Goal: Information Seeking & Learning: Find specific fact

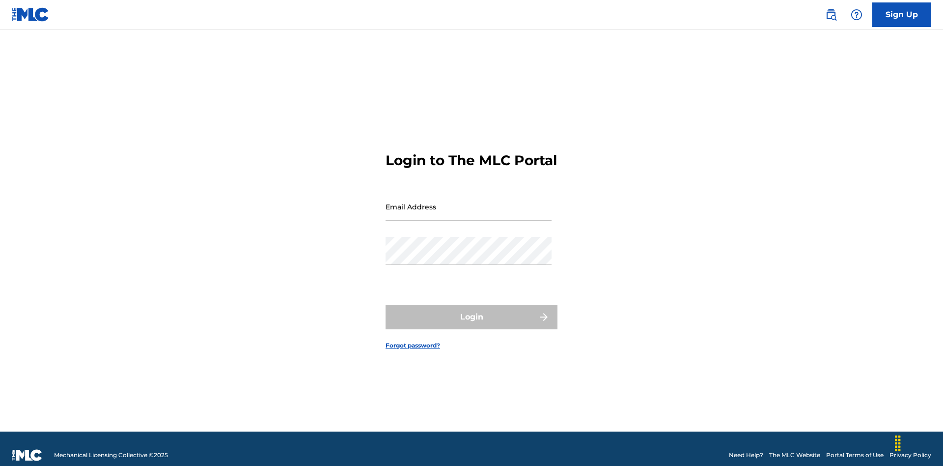
scroll to position [13, 0]
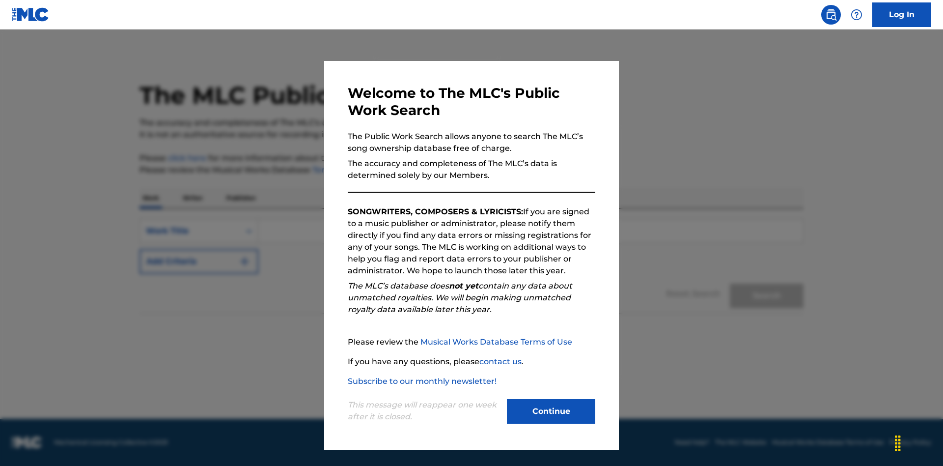
click at [551, 411] on button "Continue" at bounding box center [551, 411] width 88 height 25
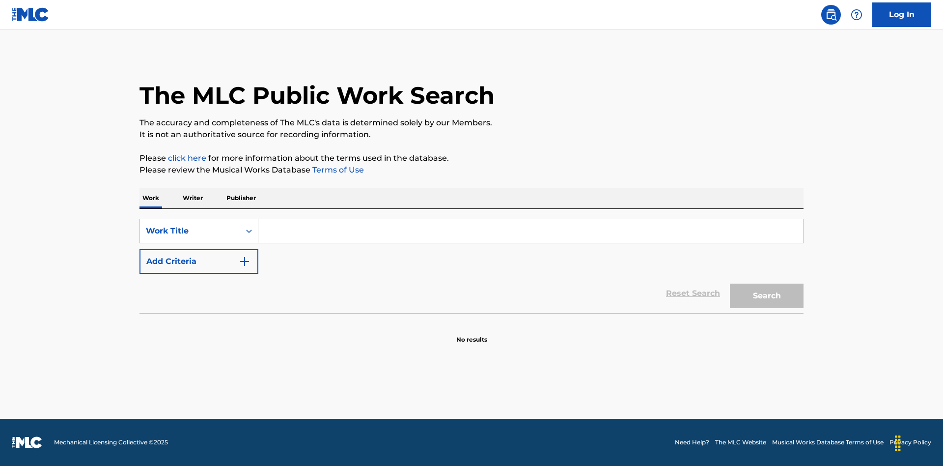
click at [531, 231] on input "Search Form" at bounding box center [530, 231] width 545 height 24
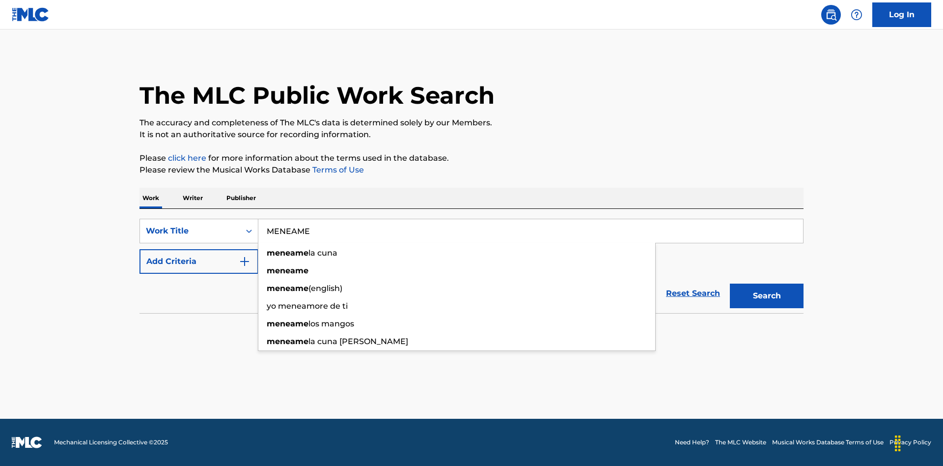
type input "MENEAME"
click at [767, 296] on button "Search" at bounding box center [767, 295] width 74 height 25
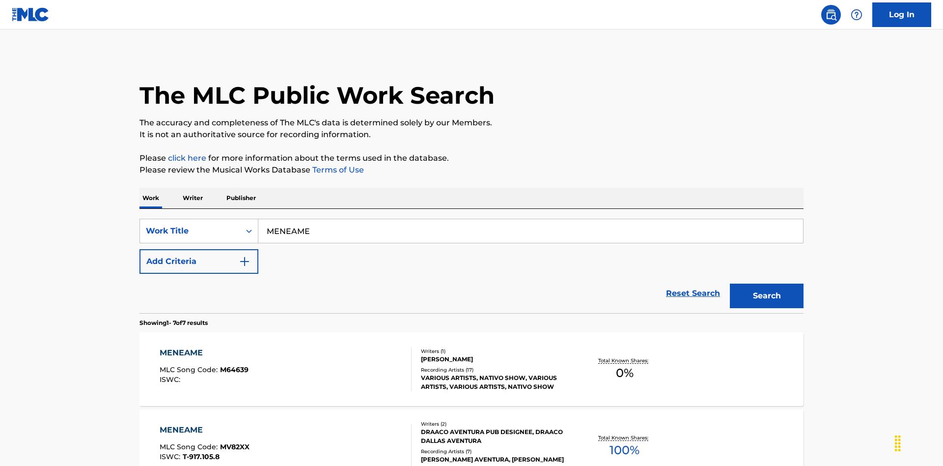
scroll to position [501, 0]
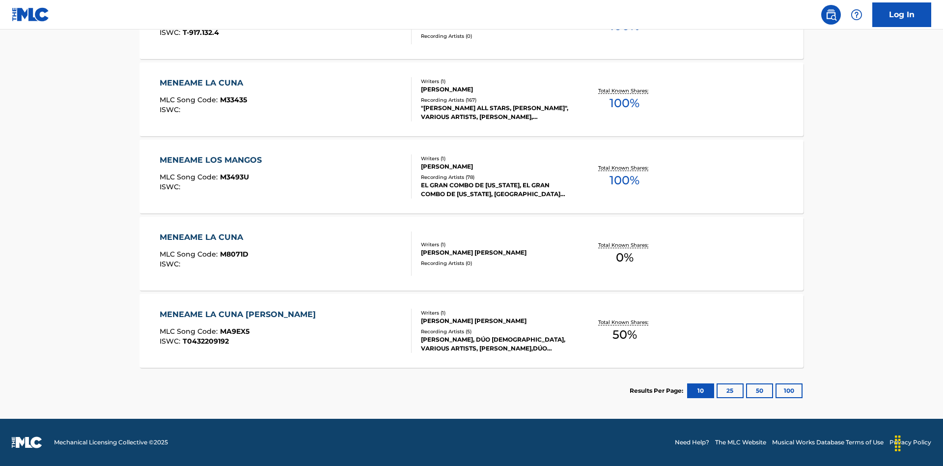
click at [776, 391] on button "100" at bounding box center [789, 390] width 27 height 15
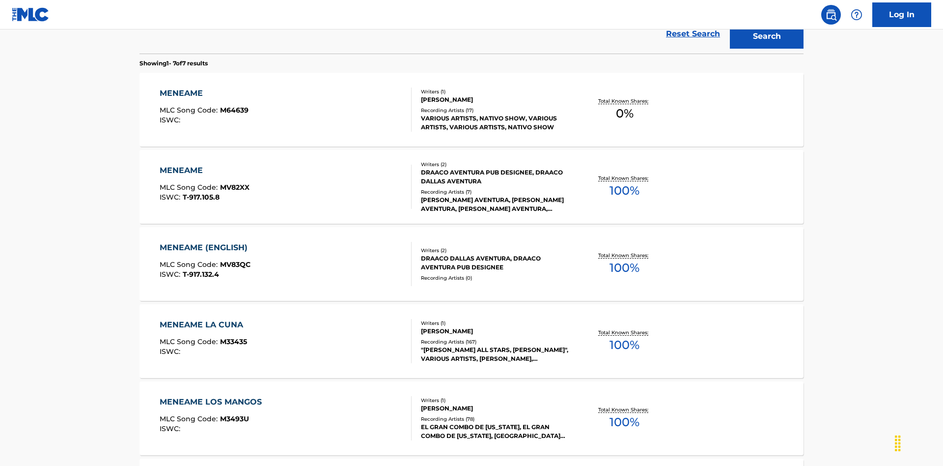
scroll to position [365, 0]
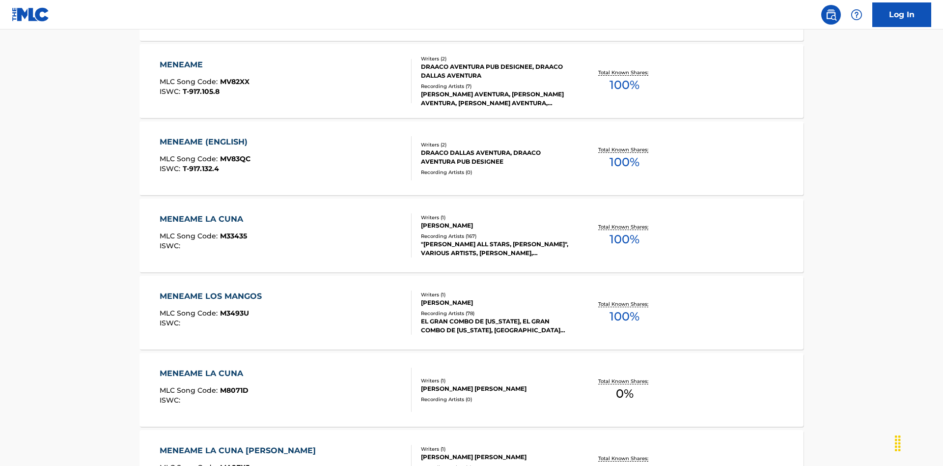
click at [204, 65] on div "MENEAME" at bounding box center [205, 65] width 90 height 12
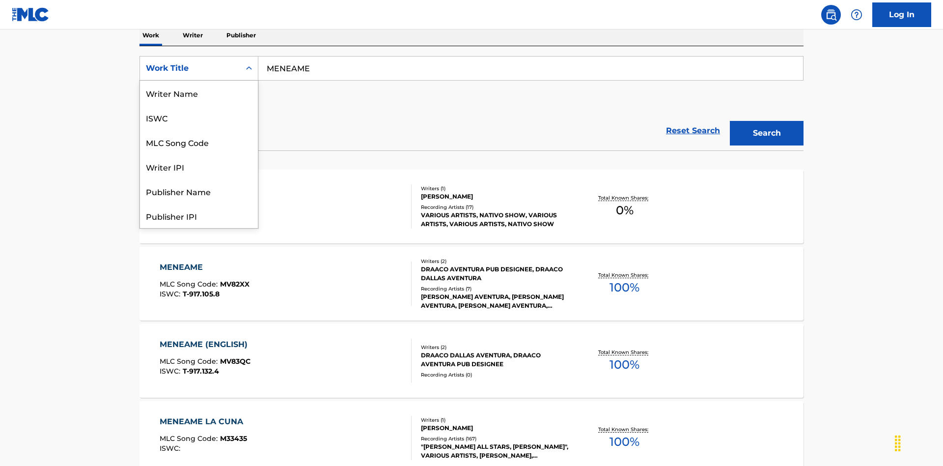
scroll to position [49, 0]
click at [199, 81] on div "ISWC" at bounding box center [199, 68] width 118 height 25
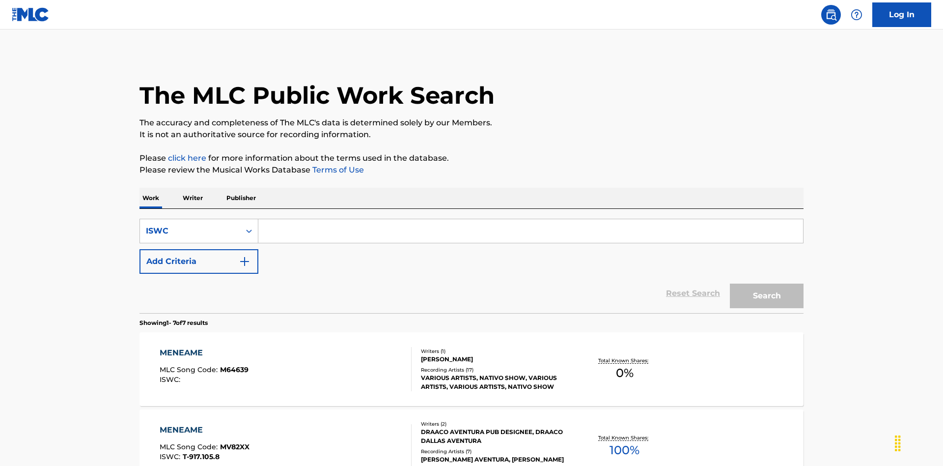
click at [531, 219] on input "Search Form" at bounding box center [530, 231] width 545 height 24
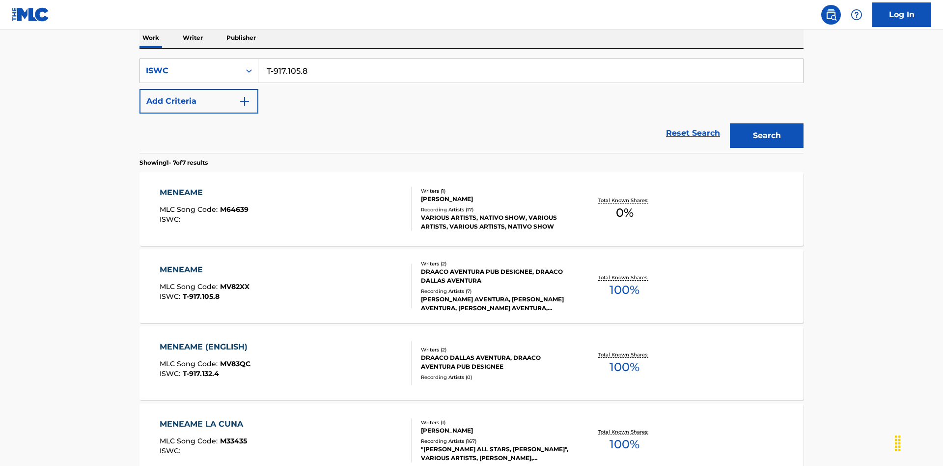
type input "T-917.105.8"
click at [767, 123] on button "Search" at bounding box center [767, 135] width 74 height 25
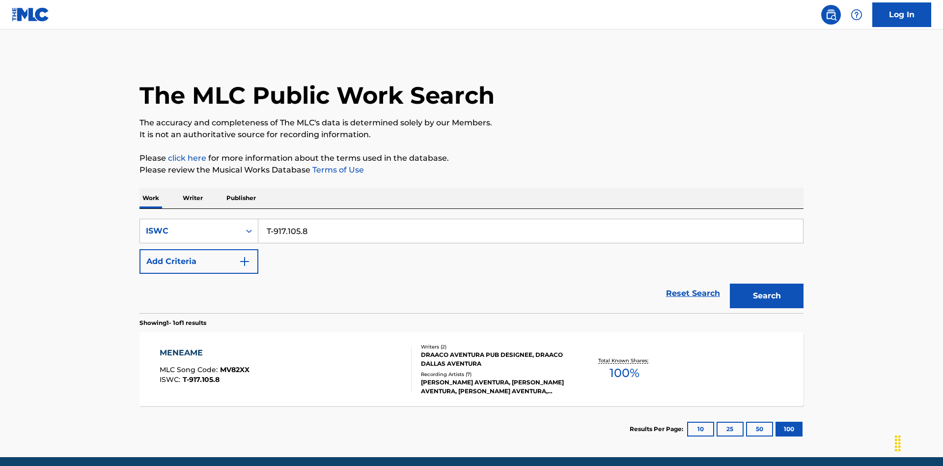
scroll to position [38, 0]
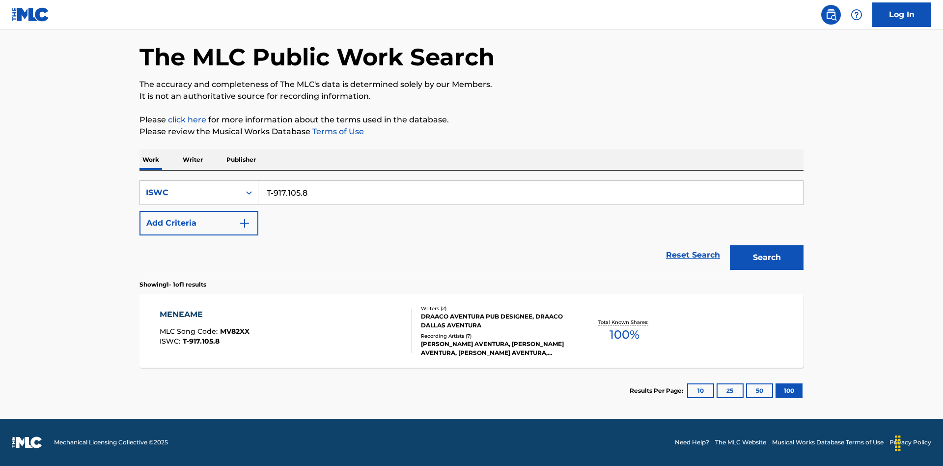
click at [204, 314] on div "MENEAME" at bounding box center [205, 314] width 90 height 12
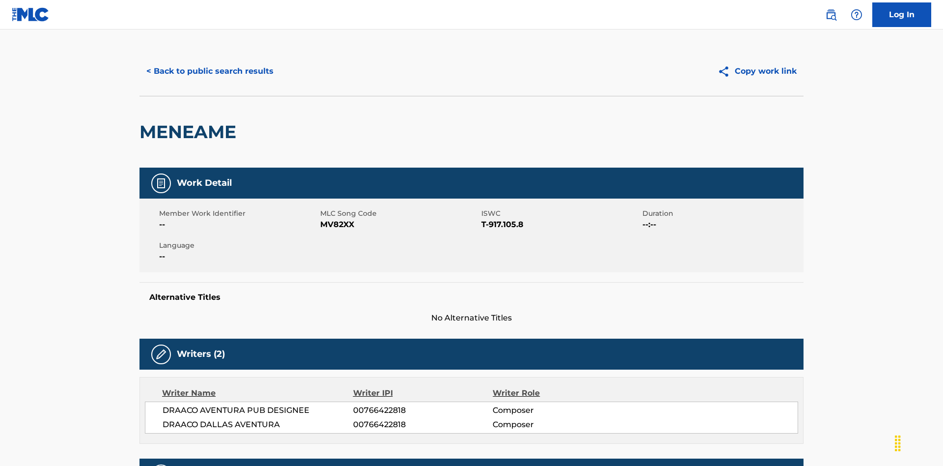
click at [209, 71] on button "< Back to public search results" at bounding box center [210, 71] width 141 height 25
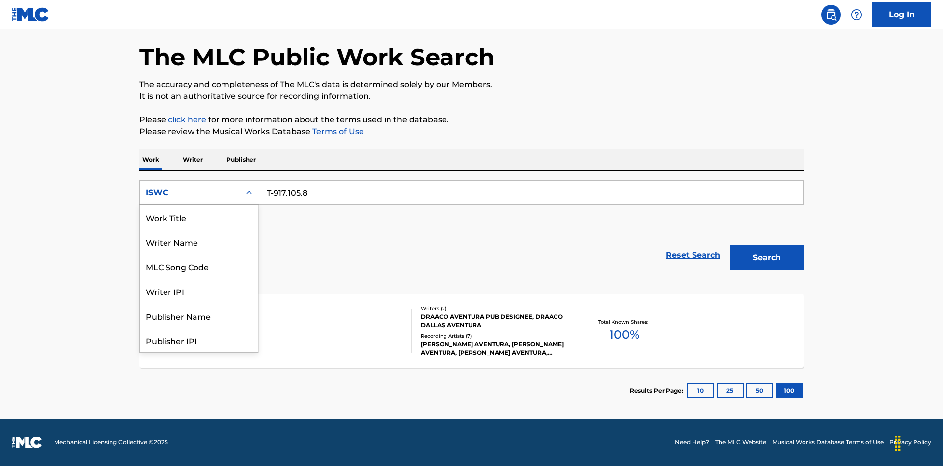
scroll to position [49, 0]
click at [199, 217] on div "MLC Song Code" at bounding box center [199, 217] width 118 height 25
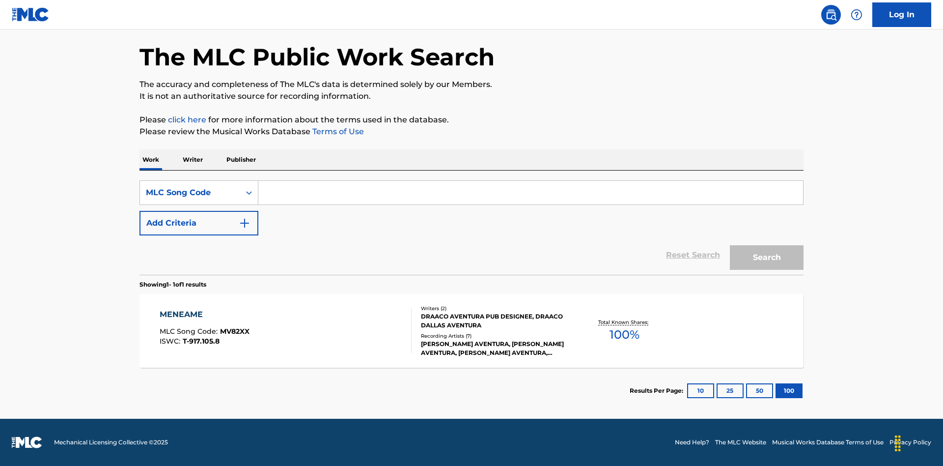
click at [531, 193] on input "Search Form" at bounding box center [530, 193] width 545 height 24
type input "MV82XX"
click at [767, 257] on button "Search" at bounding box center [767, 257] width 74 height 25
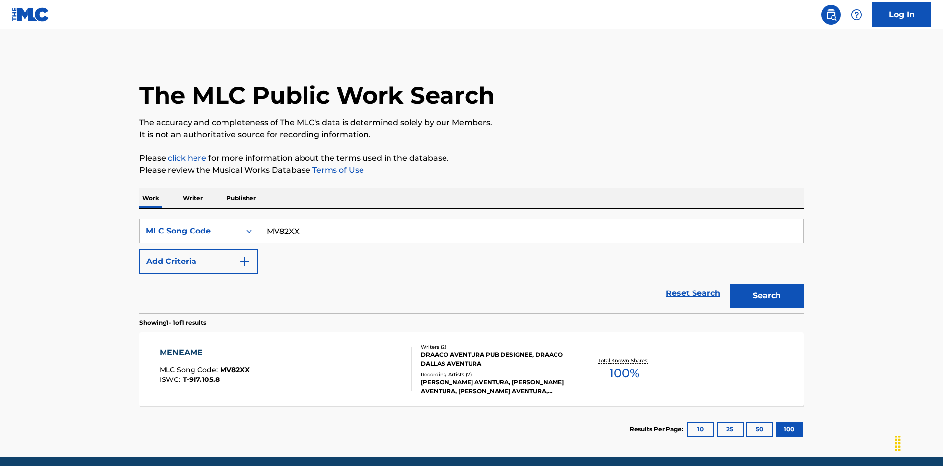
scroll to position [38, 0]
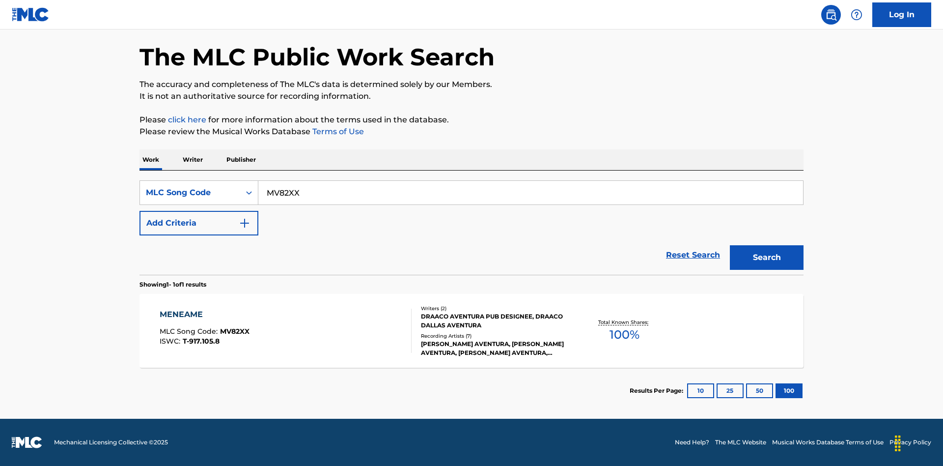
click at [204, 314] on div "MENEAME" at bounding box center [205, 314] width 90 height 12
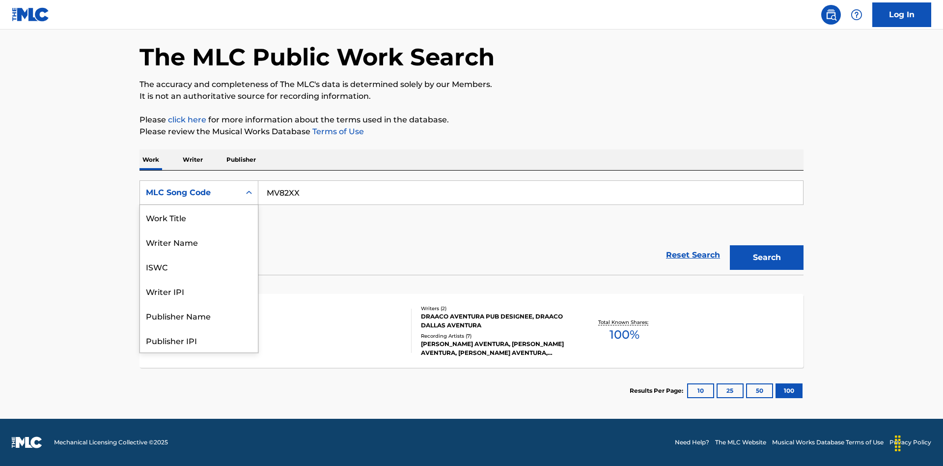
scroll to position [49, 0]
click at [199, 205] on div "Writer Name" at bounding box center [199, 192] width 118 height 25
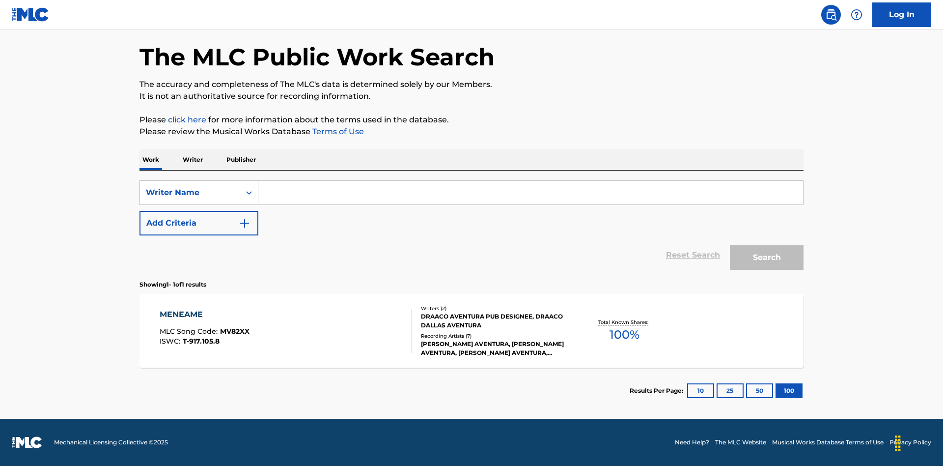
scroll to position [0, 0]
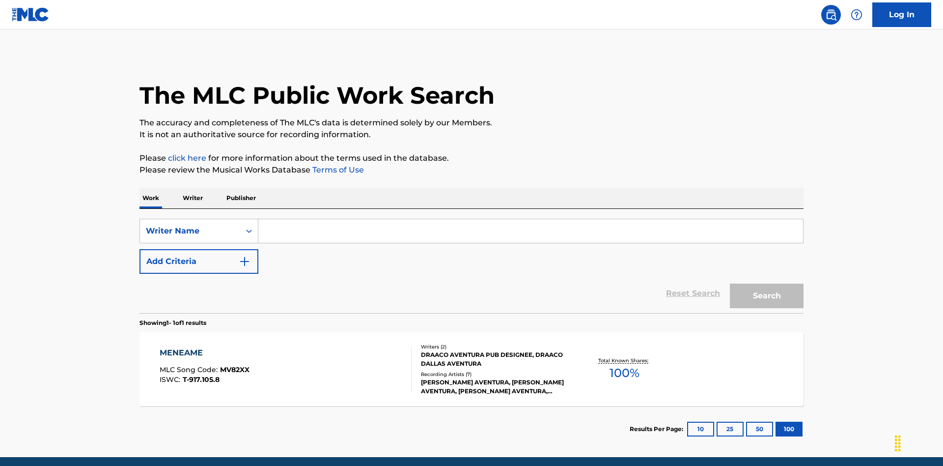
click at [531, 219] on input "Search Form" at bounding box center [530, 231] width 545 height 24
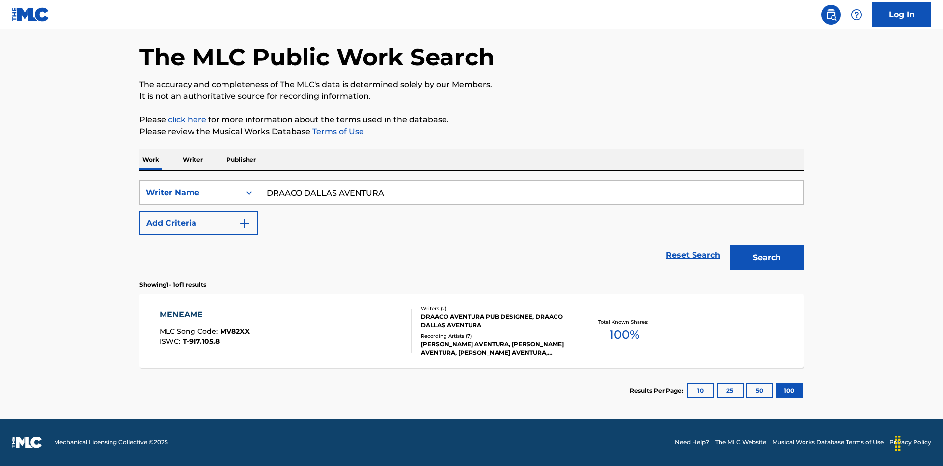
type input "DRAACO DALLAS AVENTURA"
click at [767, 257] on button "Search" at bounding box center [767, 257] width 74 height 25
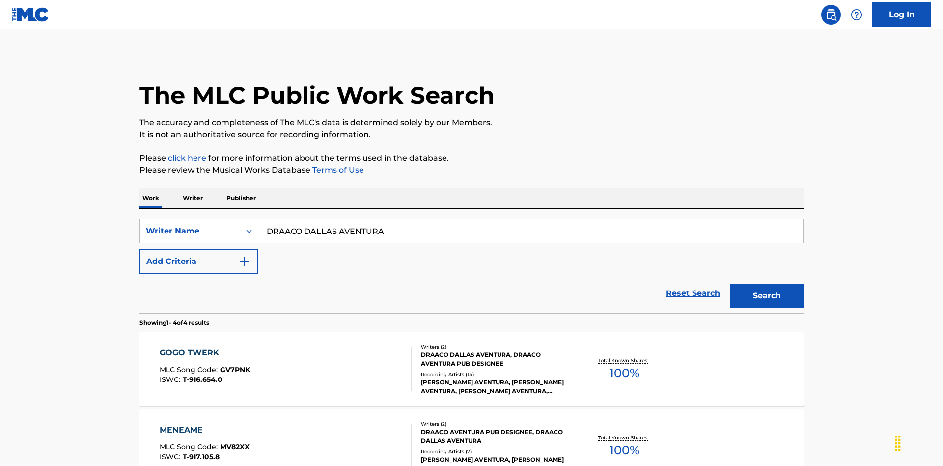
click at [204, 424] on div "MENEAME" at bounding box center [205, 430] width 90 height 12
click at [190, 225] on div "Writer Name" at bounding box center [190, 231] width 88 height 12
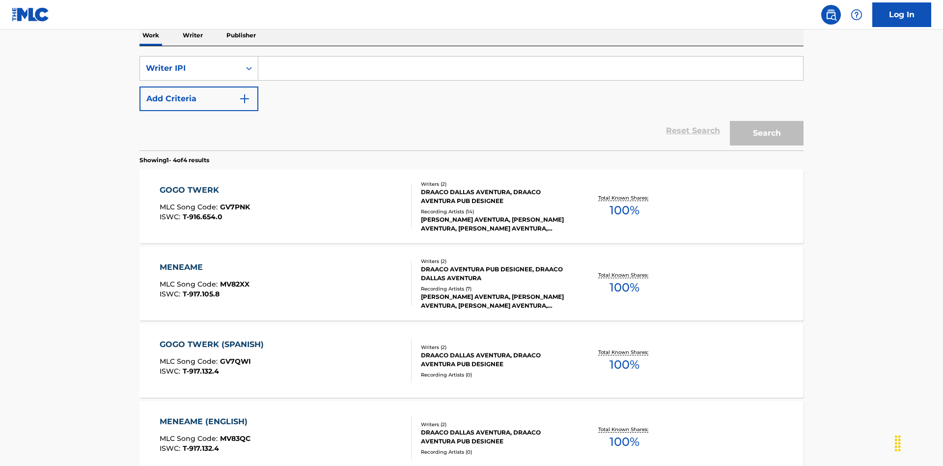
click at [531, 71] on input "Search Form" at bounding box center [530, 68] width 545 height 24
type input "00766422818"
click at [767, 121] on button "Search" at bounding box center [767, 133] width 74 height 25
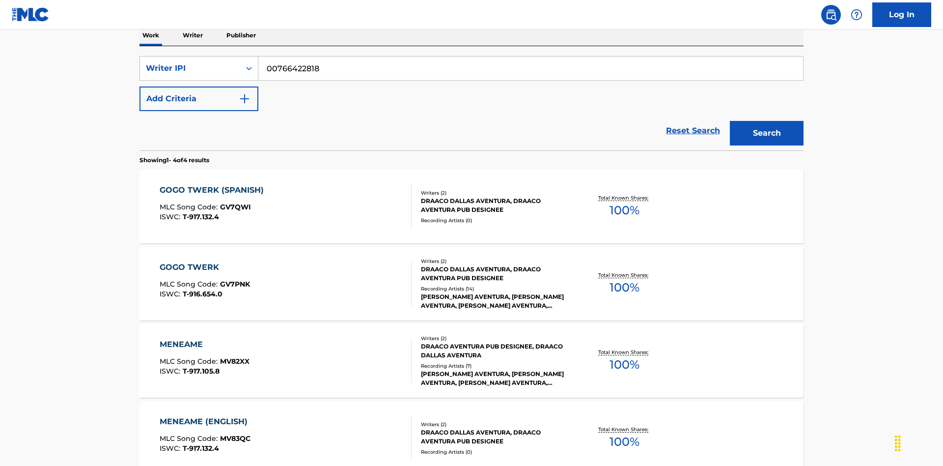
click at [204, 338] on div "MENEAME" at bounding box center [205, 344] width 90 height 12
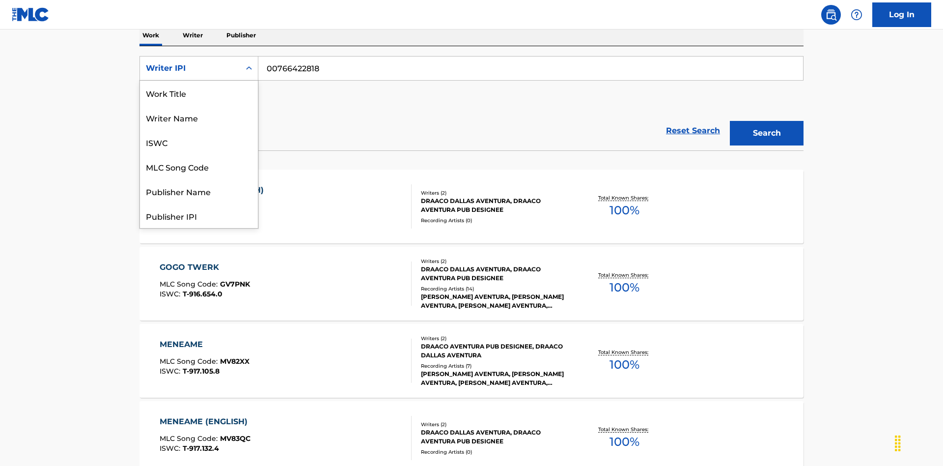
click at [199, 179] on div "Publisher Name" at bounding box center [199, 191] width 118 height 25
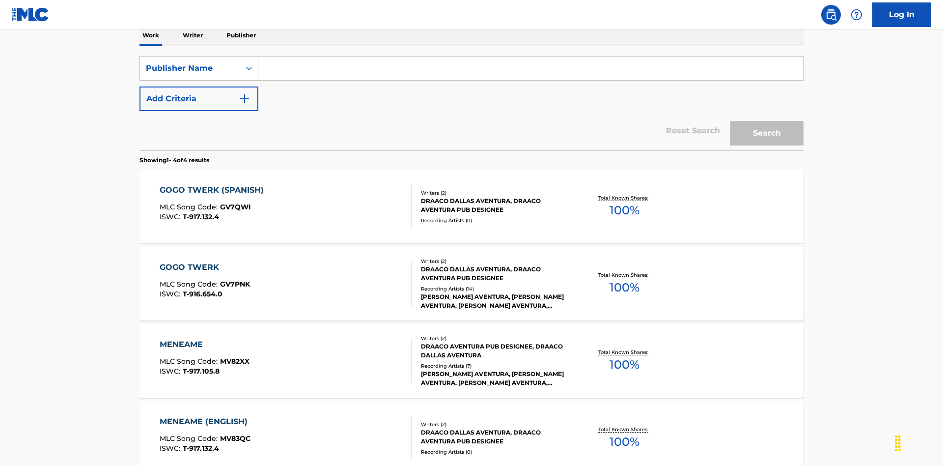
click at [531, 71] on input "Search Form" at bounding box center [530, 68] width 545 height 24
type input "DRAACO AVENTURA PUB DESIGNEE"
click at [767, 121] on button "Search" at bounding box center [767, 133] width 74 height 25
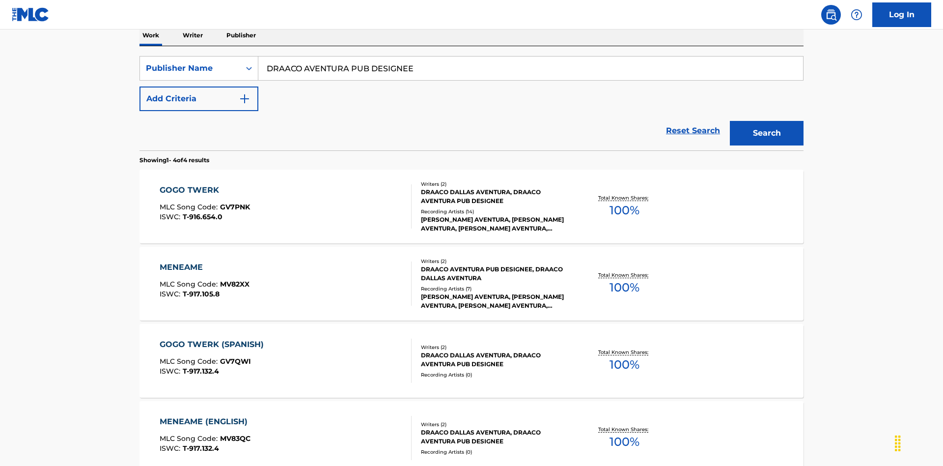
click at [204, 261] on div "MENEAME" at bounding box center [205, 267] width 90 height 12
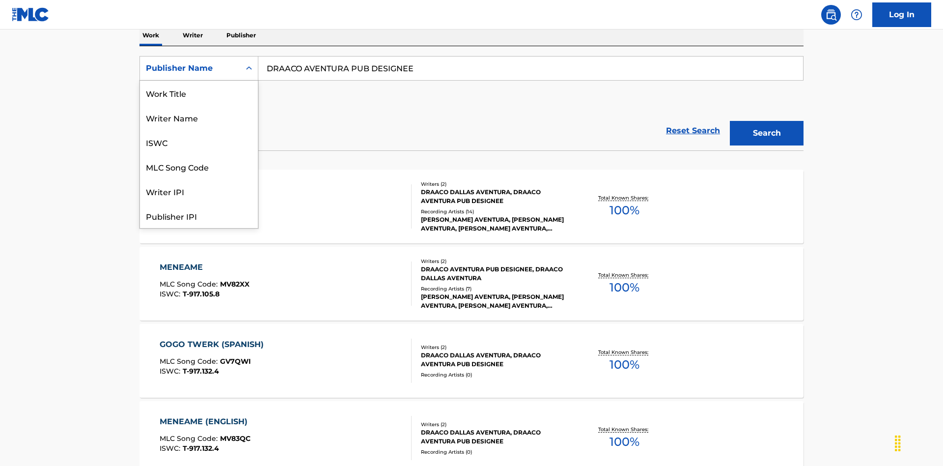
click at [199, 203] on div "Publisher IPI" at bounding box center [199, 215] width 118 height 25
